Goal: Find specific page/section: Find specific page/section

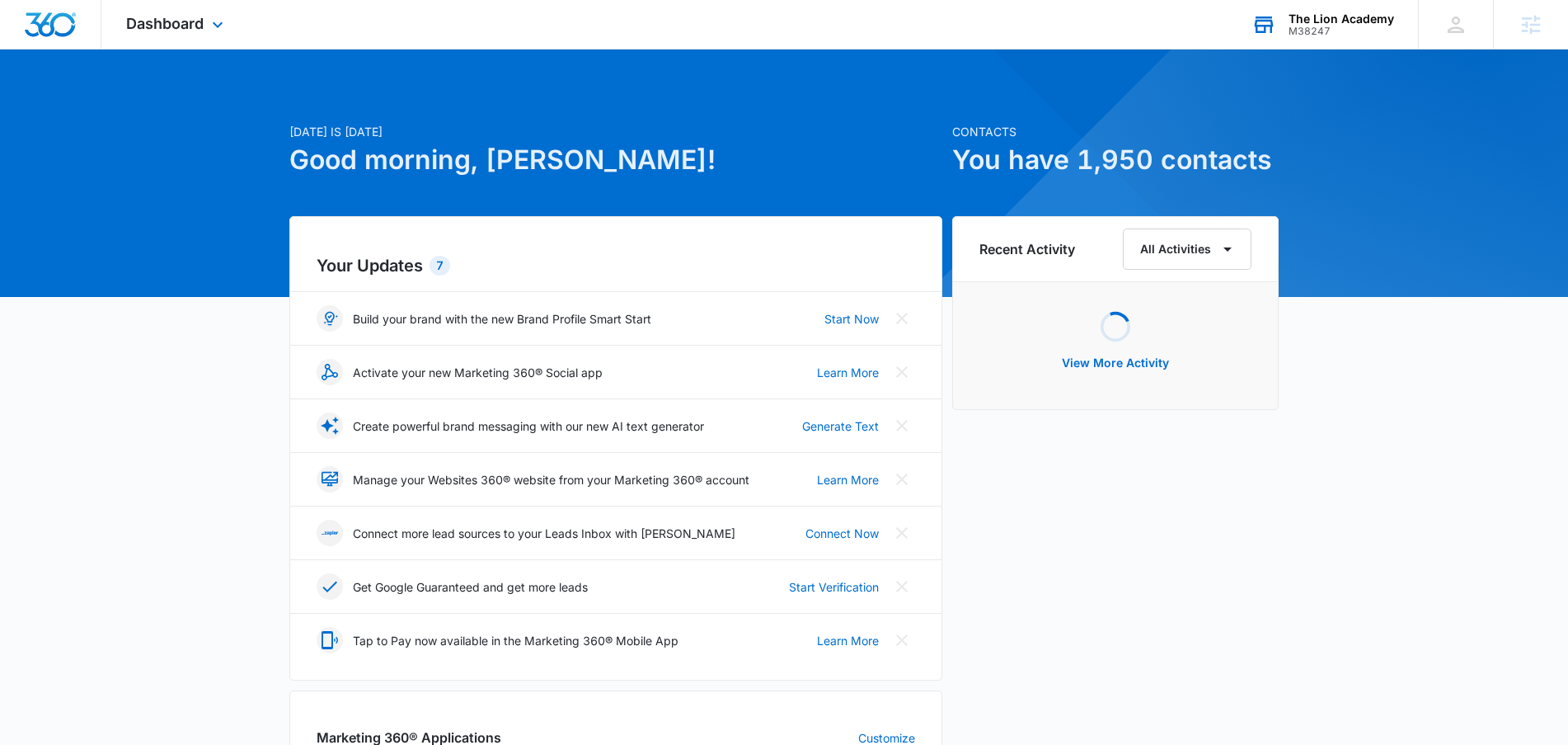
click at [1366, 30] on div "M38247" at bounding box center [1341, 32] width 106 height 12
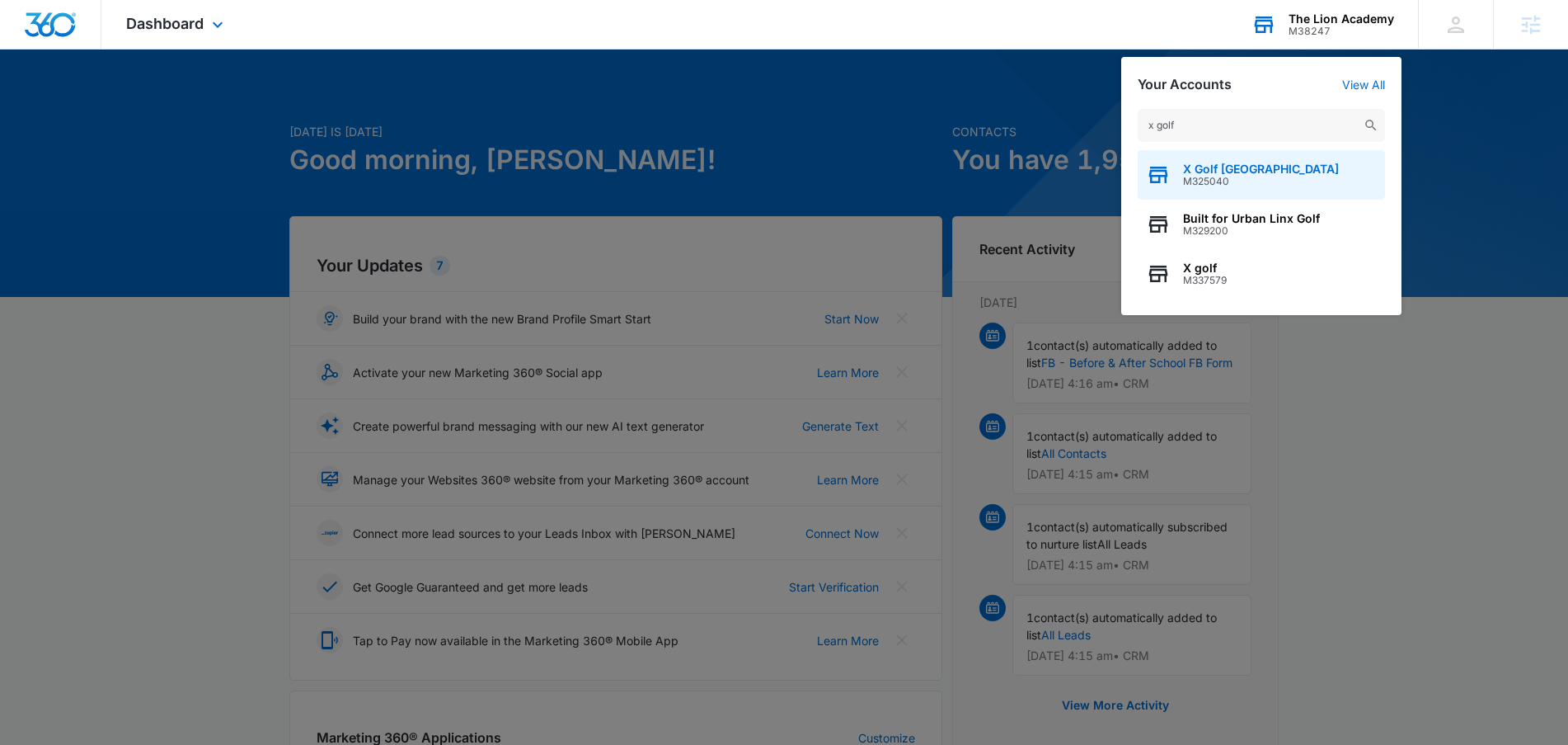
type input "x golf"
click at [1251, 171] on span "X Golf Fredericksburg" at bounding box center [1261, 169] width 156 height 13
